Goal: Navigation & Orientation: Understand site structure

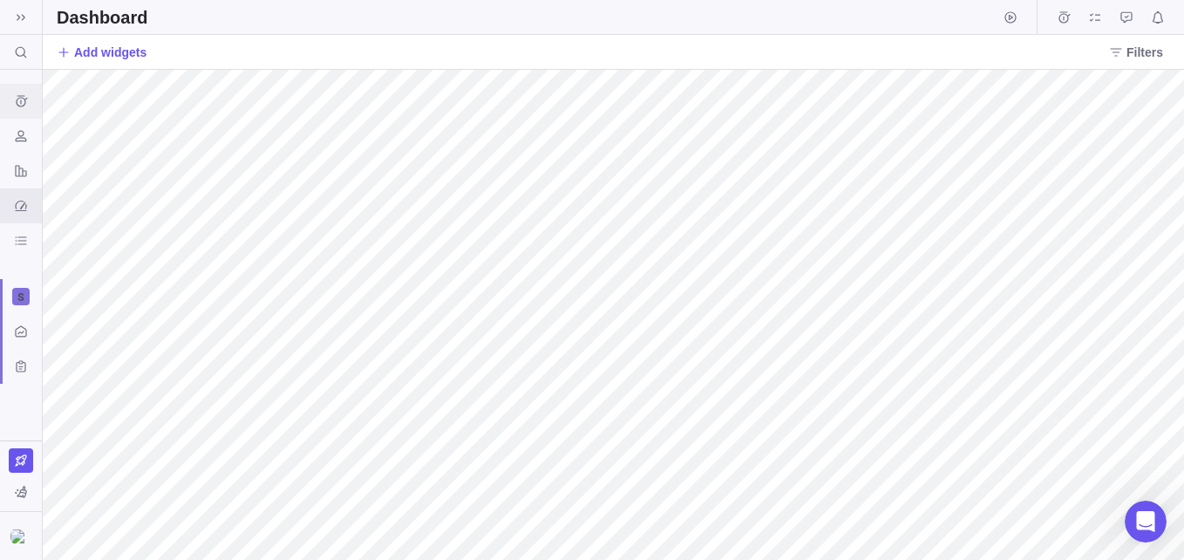
click at [17, 92] on div "Time logs history" at bounding box center [21, 101] width 28 height 28
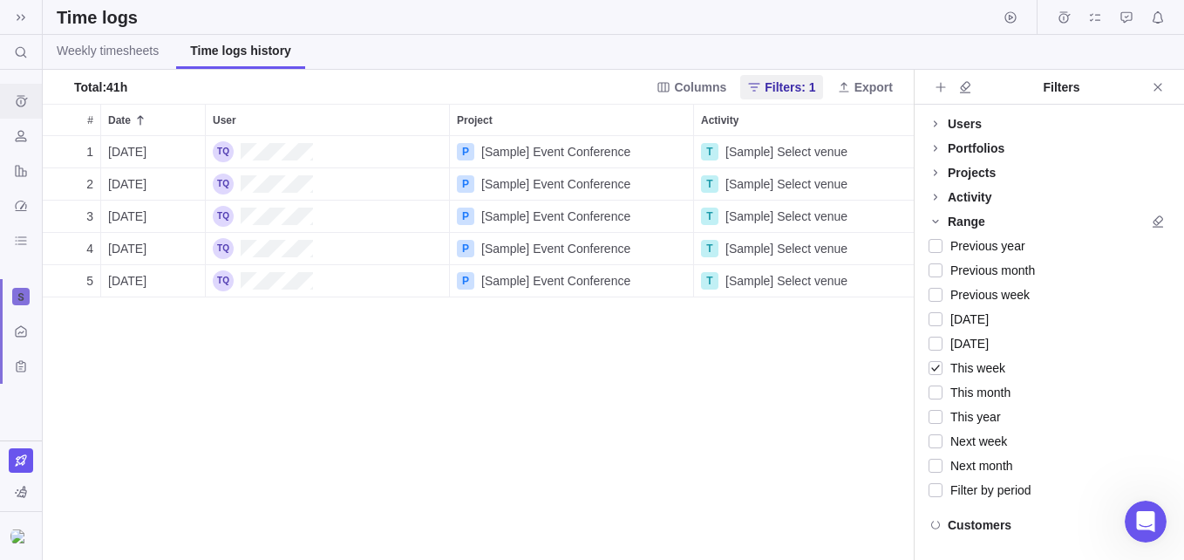
scroll to position [411, 858]
click at [17, 122] on div "Resources" at bounding box center [21, 136] width 28 height 28
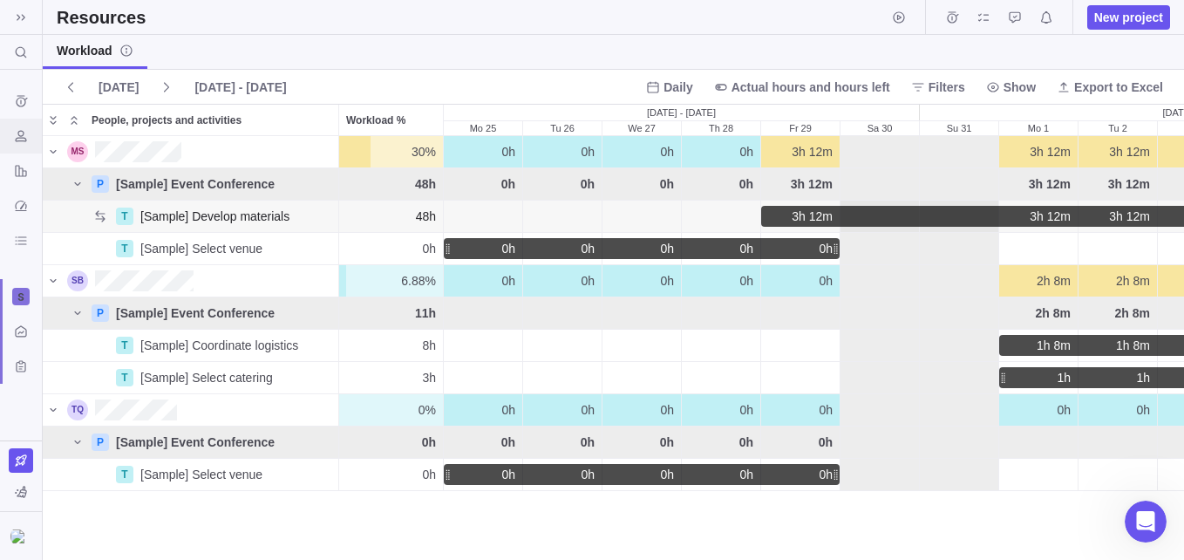
scroll to position [410, 1128]
click at [21, 170] on icon "Reports" at bounding box center [21, 171] width 14 height 14
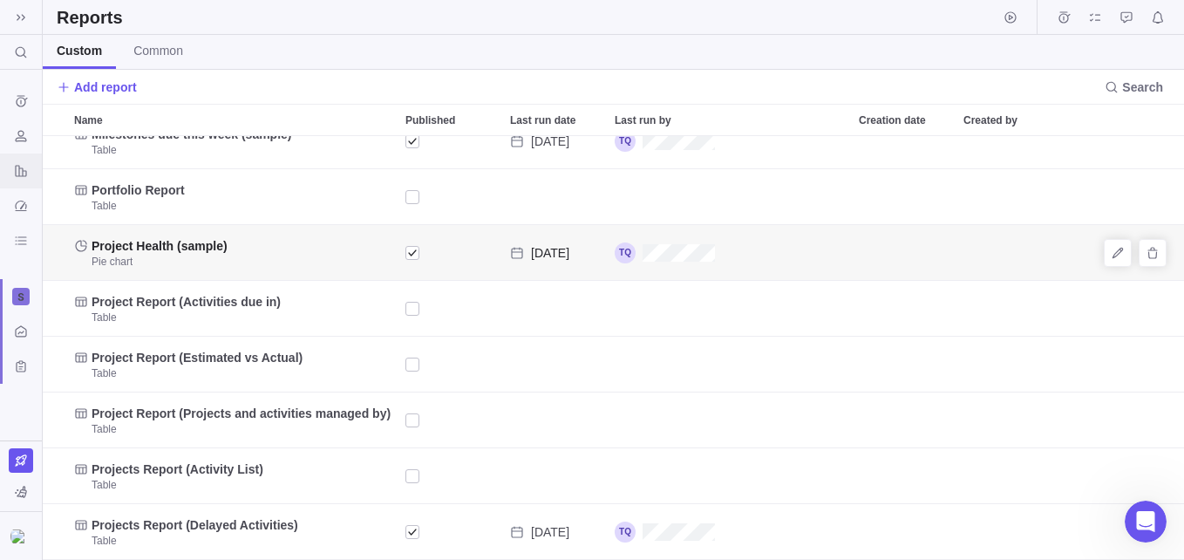
scroll to position [36, 0]
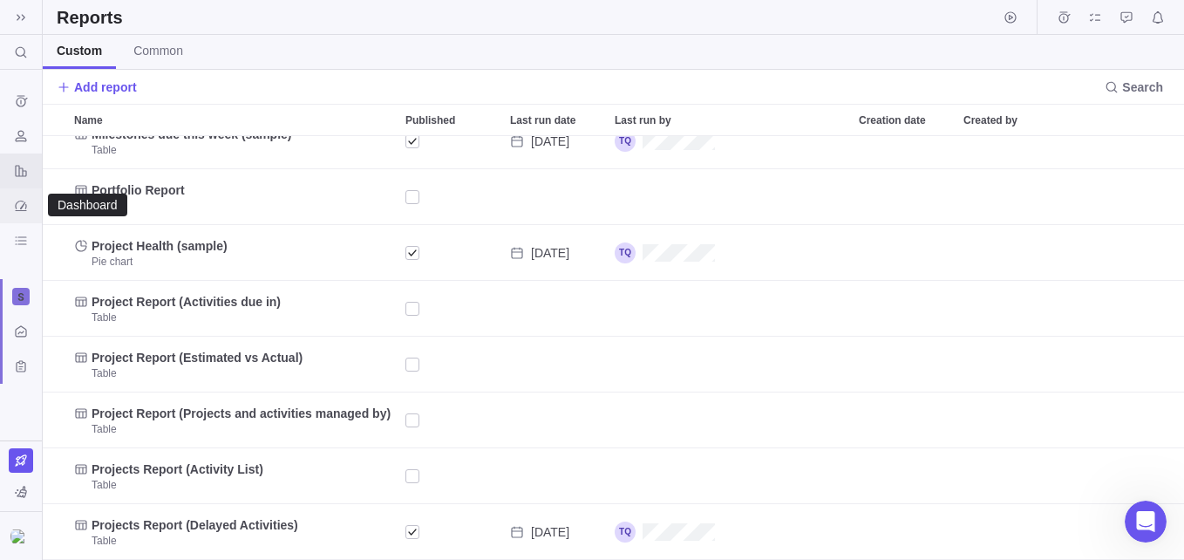
click at [24, 213] on div "Dashboard" at bounding box center [21, 206] width 28 height 28
